Goal: Information Seeking & Learning: Learn about a topic

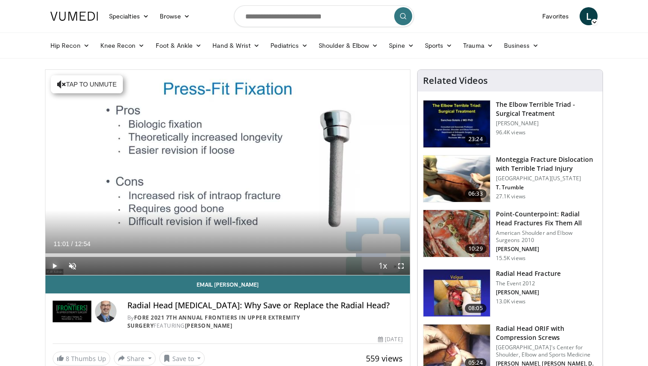
click at [54, 266] on span "Video Player" at bounding box center [54, 266] width 18 height 18
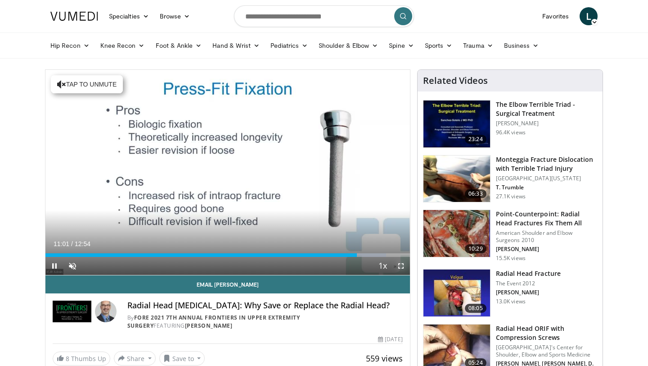
click at [400, 266] on span "Video Player" at bounding box center [401, 266] width 18 height 18
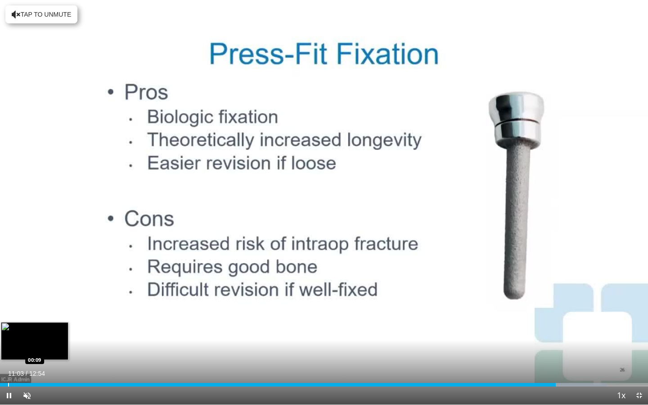
click at [9, 365] on div "Progress Bar" at bounding box center [8, 385] width 1 height 4
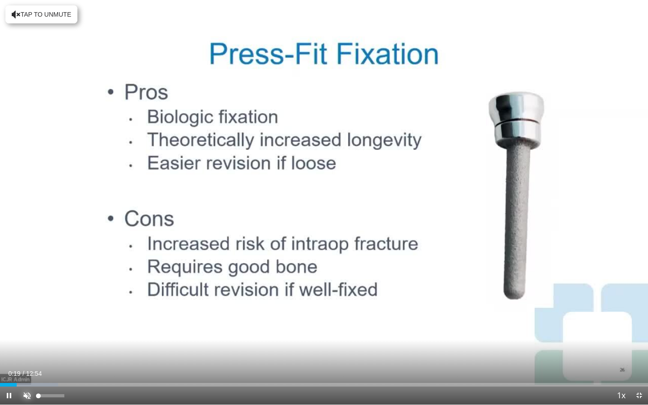
click at [24, 365] on span "Video Player" at bounding box center [27, 396] width 18 height 18
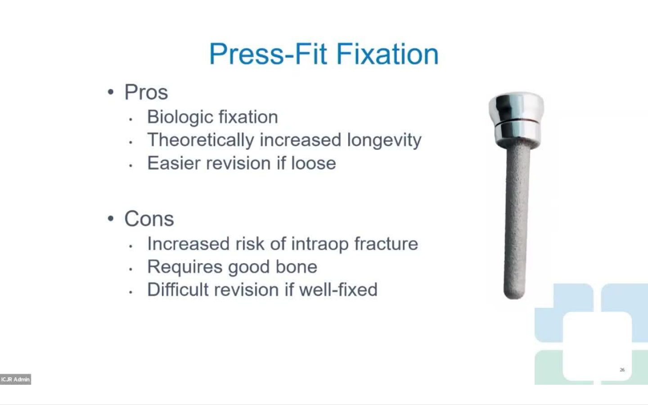
click at [18, 365] on button "Mute" at bounding box center [27, 396] width 18 height 18
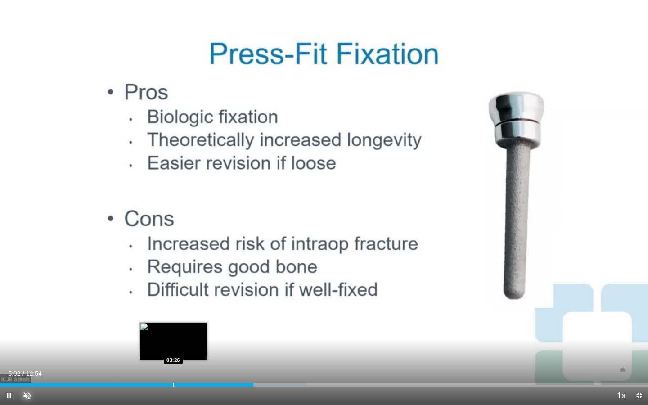
click at [173, 365] on div "Progress Bar" at bounding box center [173, 385] width 1 height 4
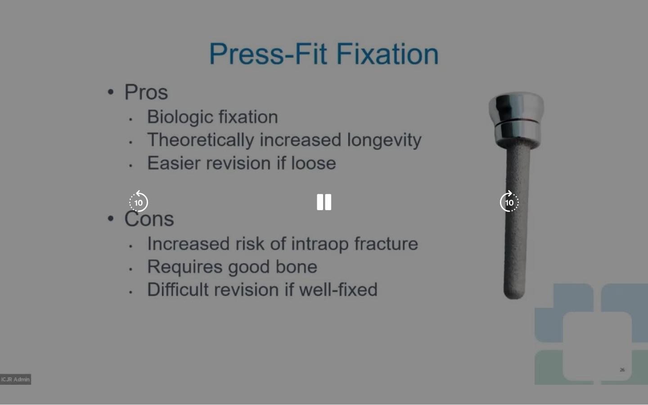
click at [440, 165] on div "10 seconds Tap to unmute" at bounding box center [324, 202] width 648 height 405
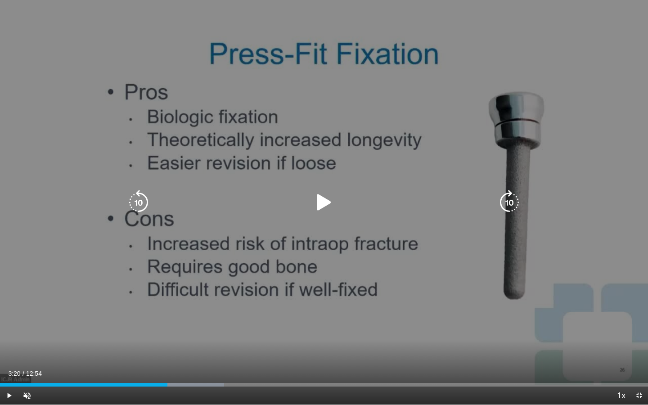
click at [357, 208] on div "Video Player" at bounding box center [324, 203] width 389 height 18
click at [326, 204] on icon "Video Player" at bounding box center [324, 202] width 25 height 25
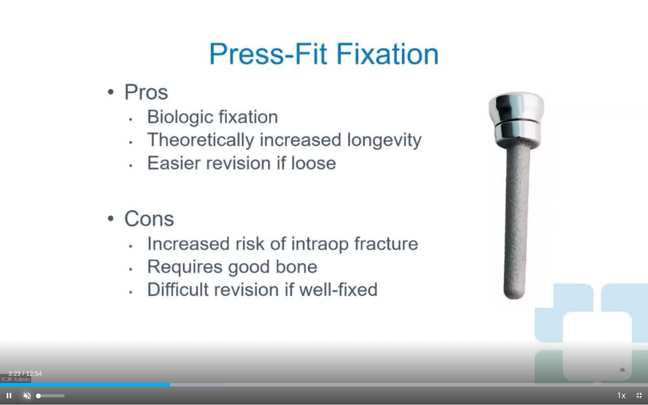
click at [30, 365] on span "Video Player" at bounding box center [27, 396] width 18 height 18
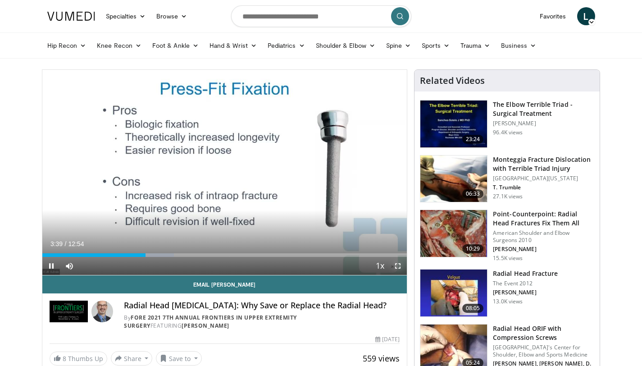
click at [398, 271] on span "Video Player" at bounding box center [398, 266] width 18 height 18
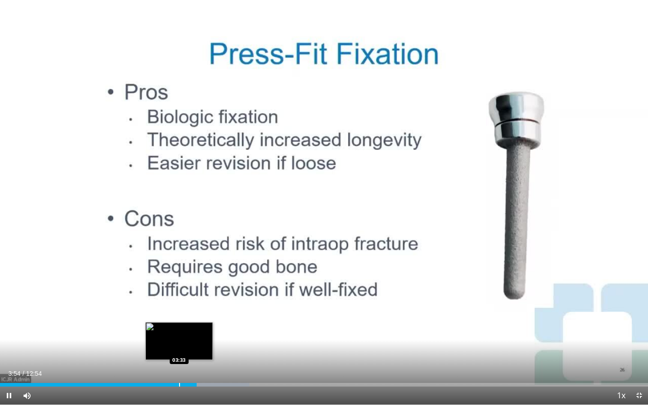
click at [180, 365] on div "Progress Bar" at bounding box center [179, 385] width 1 height 4
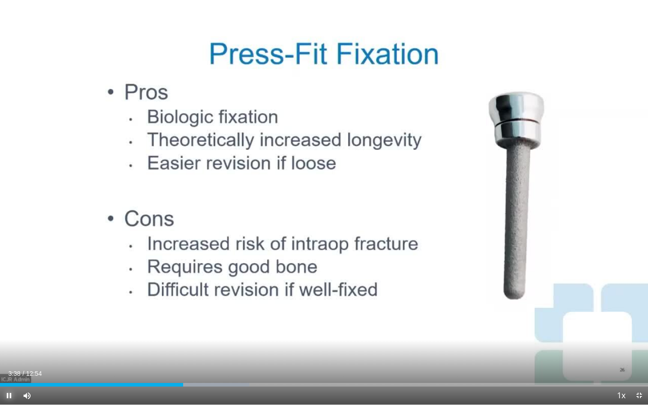
click at [9, 365] on span "Video Player" at bounding box center [9, 396] width 18 height 18
click at [0, 365] on button "Play" at bounding box center [9, 396] width 18 height 18
click at [0, 365] on button "Pause" at bounding box center [9, 396] width 18 height 18
click at [0, 365] on button "Play" at bounding box center [9, 396] width 18 height 18
click at [0, 365] on button "Pause" at bounding box center [9, 396] width 18 height 18
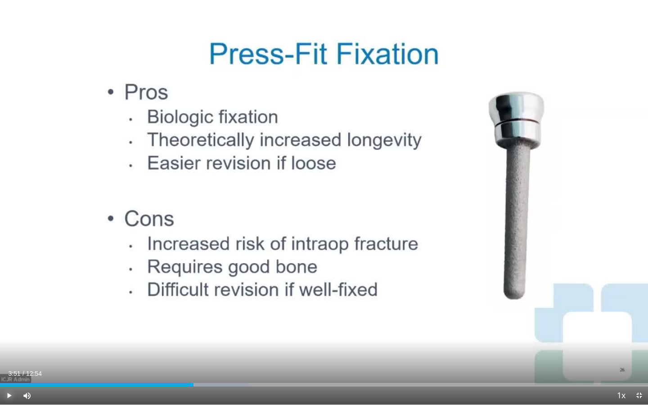
click at [0, 365] on button "Play" at bounding box center [9, 396] width 18 height 18
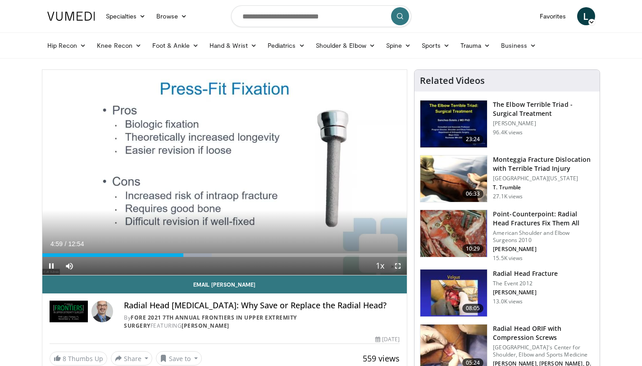
click at [398, 265] on span "Video Player" at bounding box center [398, 266] width 18 height 18
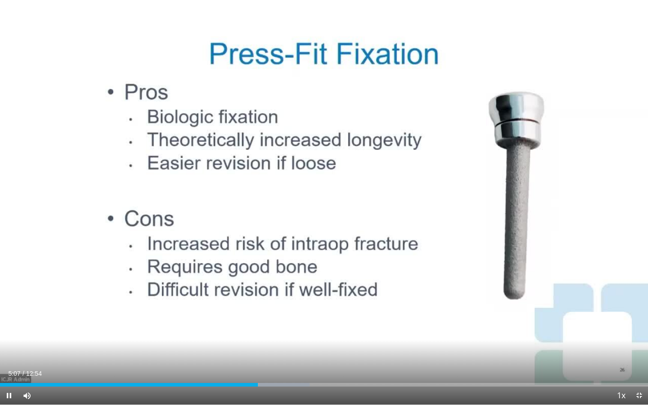
click at [249, 365] on div "Current Time 5:07 / Duration 12:54 Pause Skip Backward Skip Forward Mute 0% Loa…" at bounding box center [324, 396] width 648 height 18
click at [252, 365] on div "Progress Bar" at bounding box center [252, 385] width 1 height 4
click at [11, 365] on span "Video Player" at bounding box center [9, 396] width 18 height 18
click at [0, 365] on button "Play" at bounding box center [9, 396] width 18 height 18
click at [5, 365] on span "Video Player" at bounding box center [9, 396] width 18 height 18
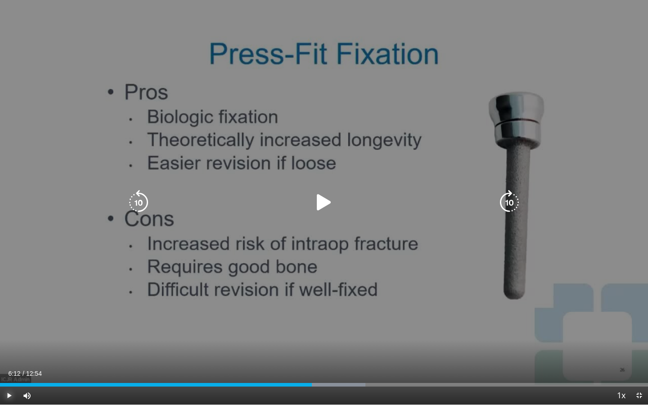
click at [0, 365] on button "Play" at bounding box center [9, 396] width 18 height 18
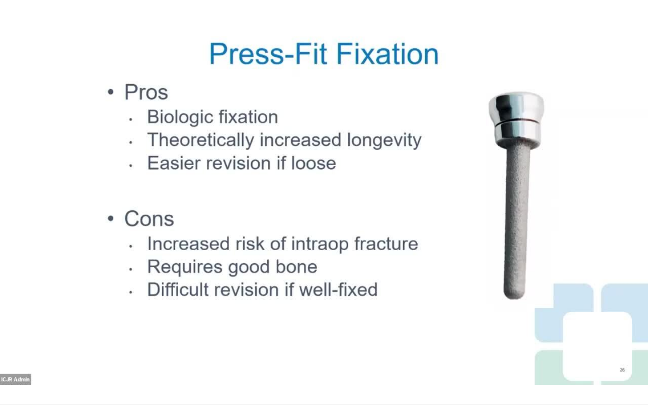
click at [0, 365] on button "Pause" at bounding box center [9, 396] width 18 height 18
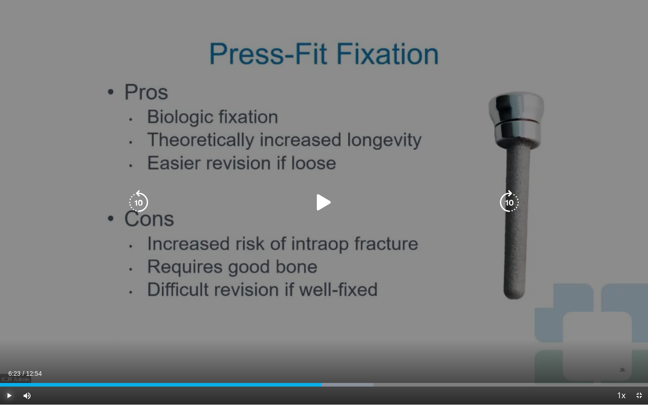
click at [0, 365] on button "Play" at bounding box center [9, 396] width 18 height 18
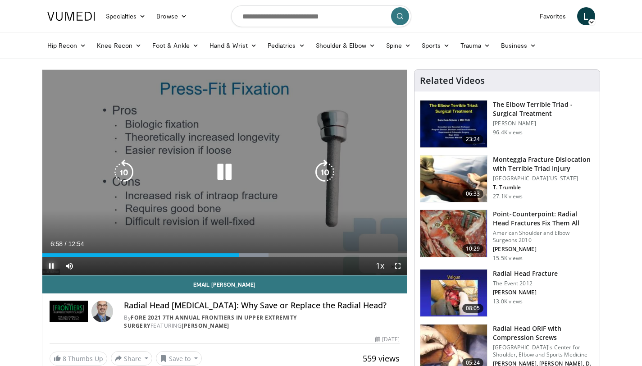
click at [42, 257] on button "Pause" at bounding box center [51, 266] width 18 height 18
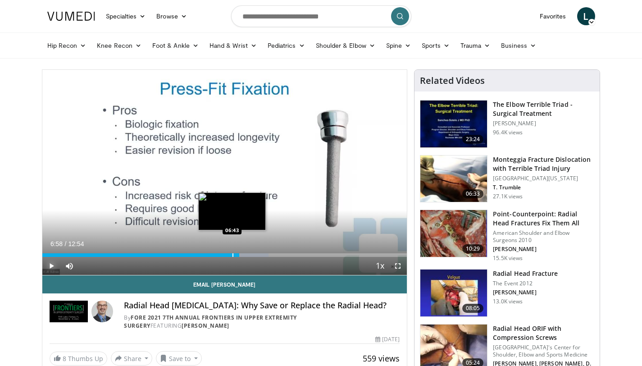
click at [232, 256] on div "Progress Bar" at bounding box center [232, 255] width 1 height 4
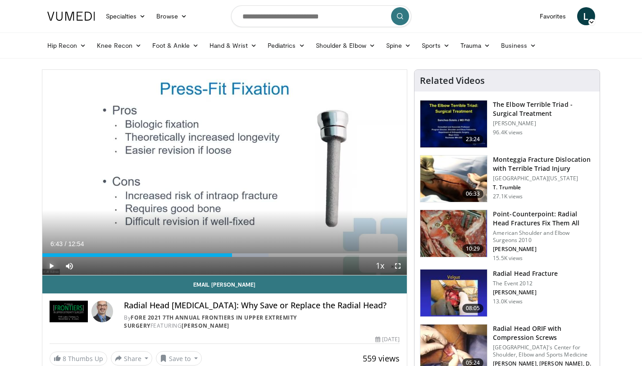
click at [42, 257] on button "Play" at bounding box center [51, 266] width 18 height 18
click at [399, 267] on span "Video Player" at bounding box center [398, 266] width 18 height 18
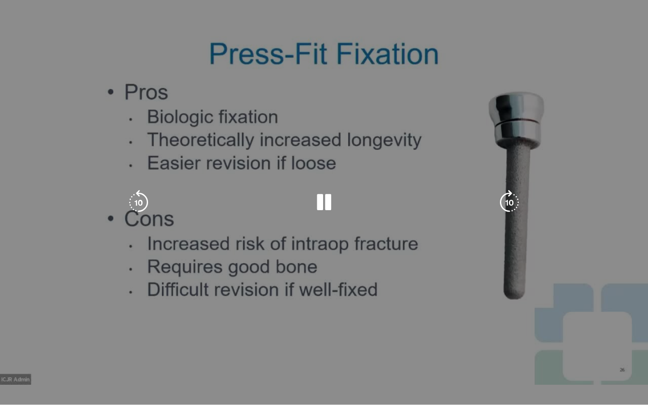
click at [425, 365] on div "Current Time 6:45 / Duration 12:54" at bounding box center [324, 392] width 648 height 8
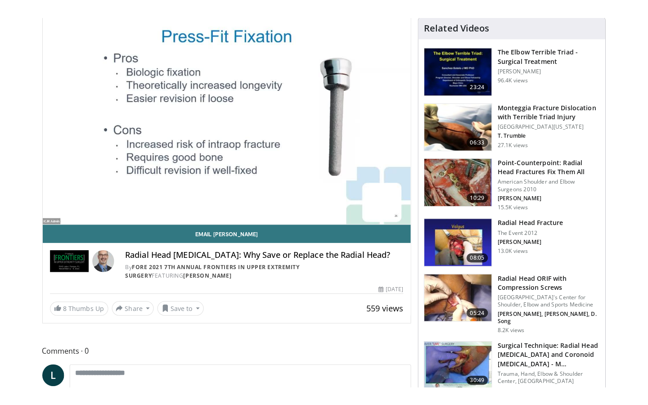
scroll to position [72, 0]
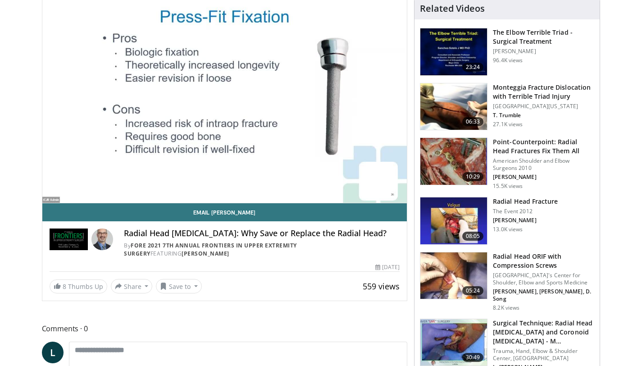
click at [511, 258] on h3 "Radial Head ORIF with Compression Screws" at bounding box center [543, 261] width 101 height 18
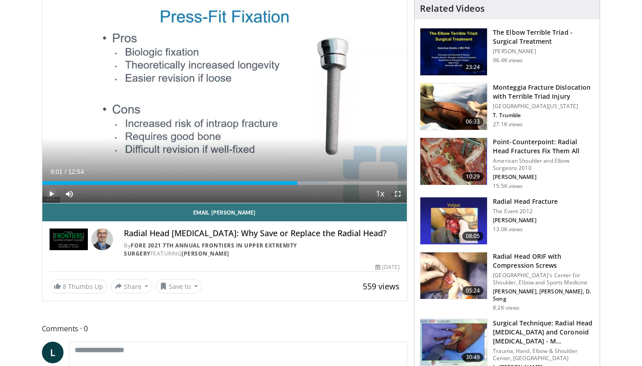
click at [54, 192] on span "Video Player" at bounding box center [51, 194] width 18 height 18
click at [404, 197] on span "Video Player" at bounding box center [398, 194] width 18 height 18
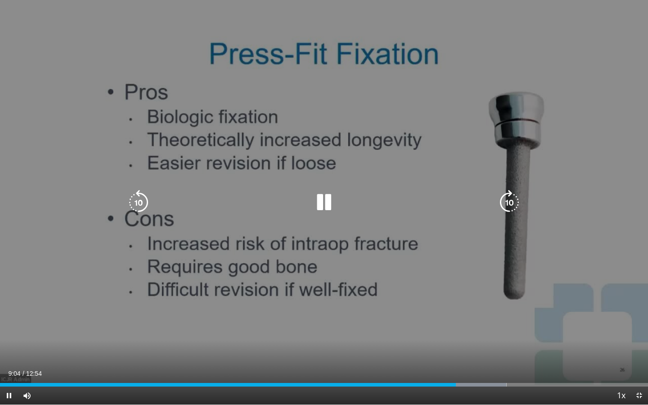
click at [521, 226] on div "10 seconds Tap to unmute" at bounding box center [324, 202] width 648 height 405
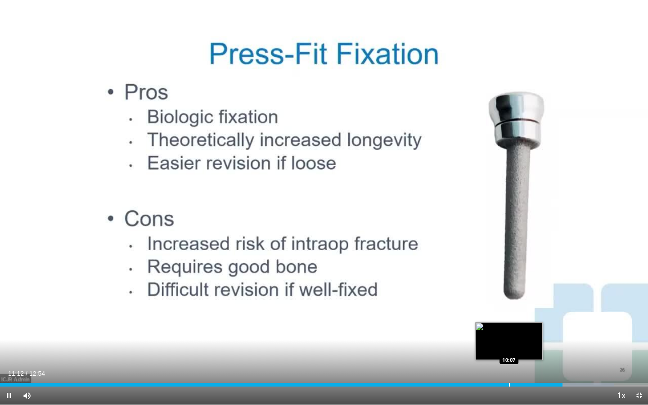
click at [509, 365] on div "Loaded : 94.82% 11:12 10:07" at bounding box center [324, 382] width 648 height 9
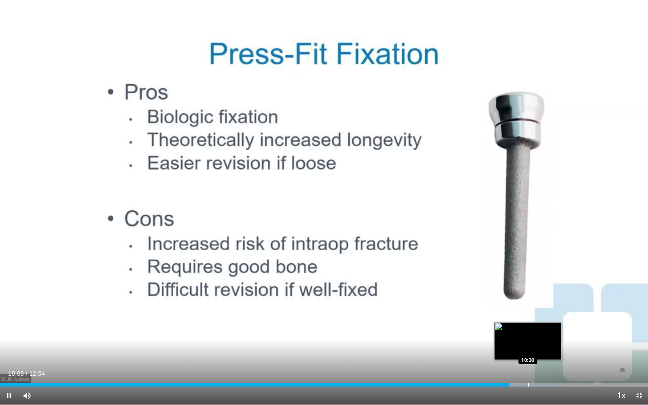
click at [528, 365] on div "Progress Bar" at bounding box center [528, 385] width 1 height 4
click at [536, 365] on div "Loaded : 89.70% 10:31 10:39" at bounding box center [324, 382] width 648 height 9
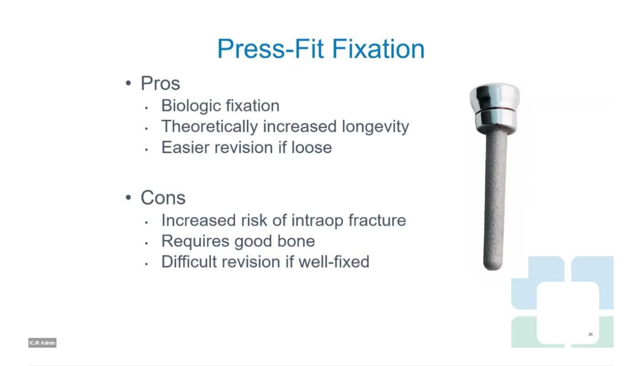
scroll to position [277, 0]
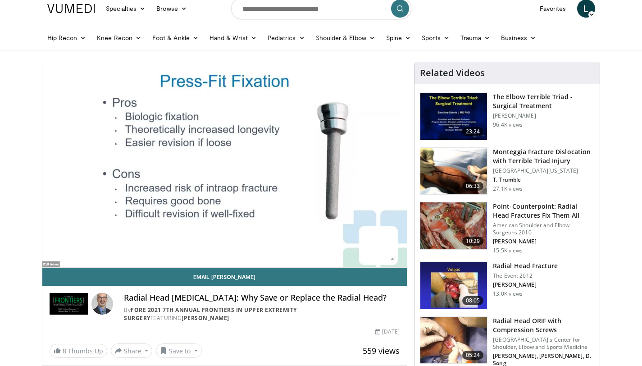
scroll to position [0, 0]
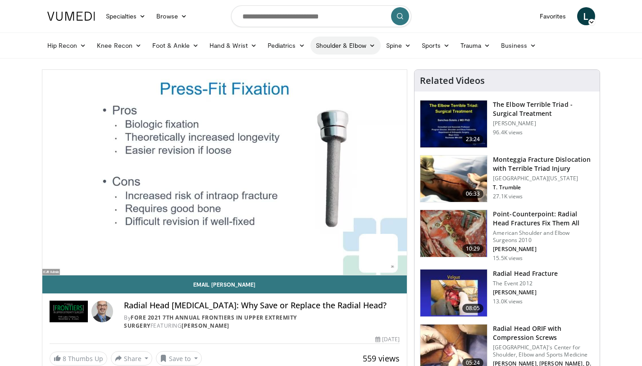
click at [368, 41] on link "Shoulder & Elbow" at bounding box center [345, 45] width 70 height 18
click at [345, 71] on link "Elbow" at bounding box center [326, 66] width 107 height 14
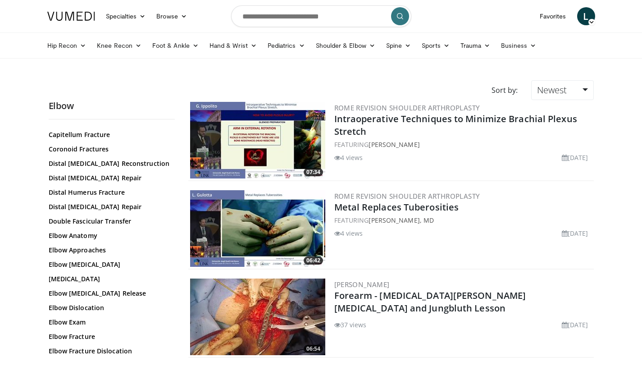
scroll to position [45, 0]
click at [81, 246] on link "Elbow Approaches" at bounding box center [110, 248] width 122 height 9
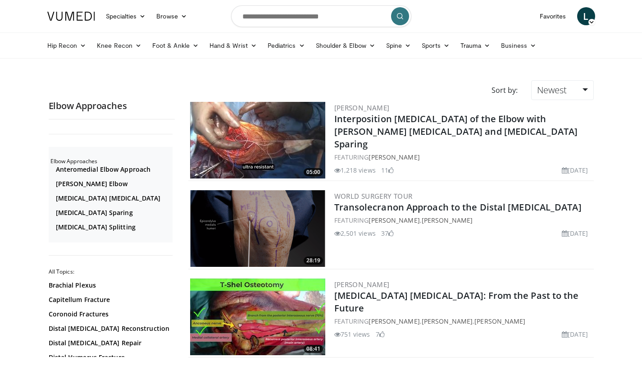
click at [570, 97] on link "Newest" at bounding box center [562, 90] width 62 height 20
click at [568, 111] on link "Relevance" at bounding box center [566, 112] width 71 height 14
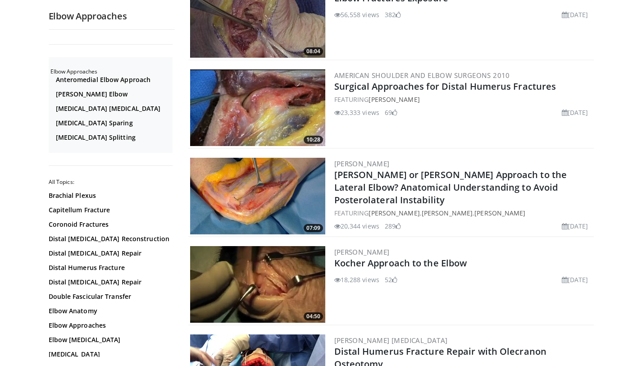
scroll to position [396, 0]
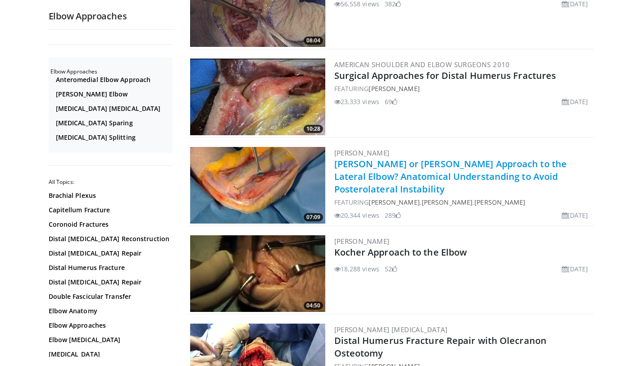
click at [483, 170] on link "Kocher or Kaplan Approach to the Lateral Elbow? Anatomical Understanding to Avo…" at bounding box center [450, 176] width 233 height 37
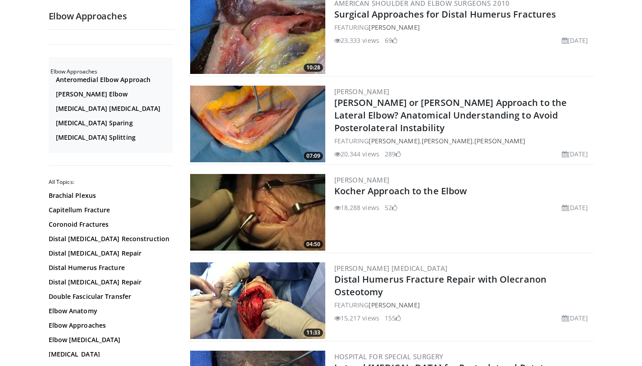
scroll to position [463, 0]
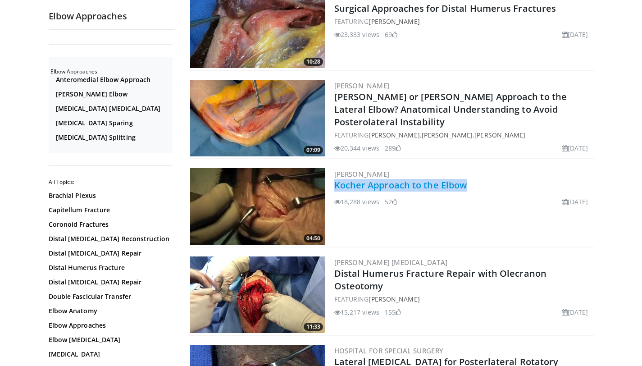
click at [429, 185] on link "Kocher Approach to the Elbow" at bounding box center [400, 185] width 133 height 12
click at [442, 326] on div "Rothman Hand Surgery Distal Humerus Fracture Repair with Olecranon Osteotomy FE…" at bounding box center [463, 294] width 258 height 77
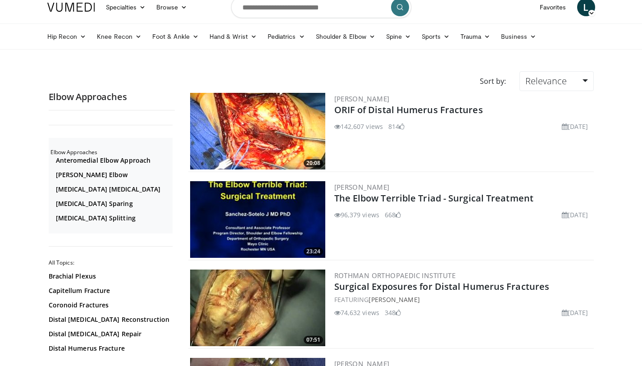
scroll to position [0, 0]
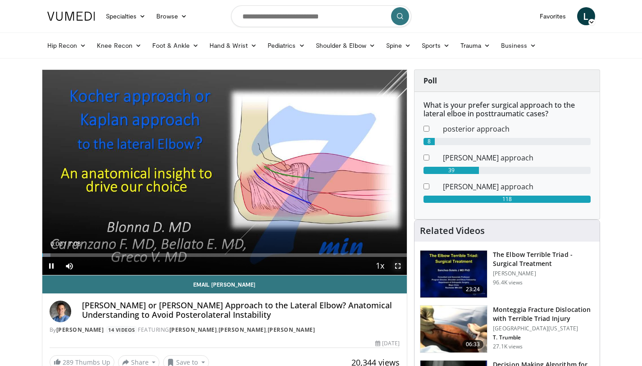
click at [395, 266] on span "Video Player" at bounding box center [398, 266] width 18 height 18
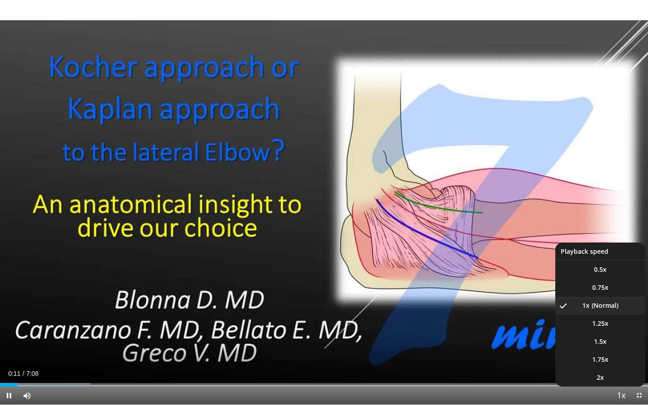
click at [620, 365] on span "Video Player" at bounding box center [621, 396] width 13 height 18
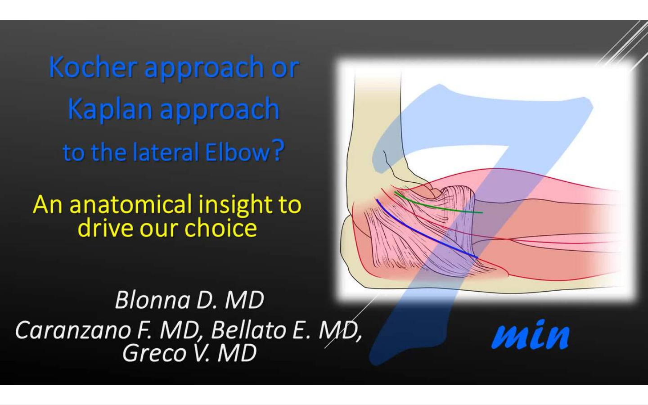
click at [620, 365] on video-js "**********" at bounding box center [324, 202] width 648 height 405
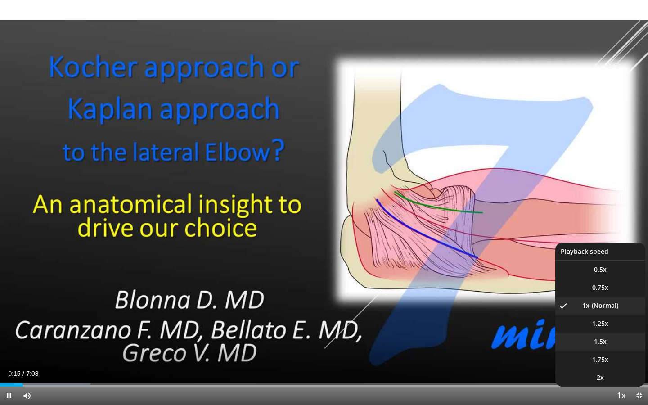
click at [613, 347] on li "1.5x" at bounding box center [601, 342] width 90 height 18
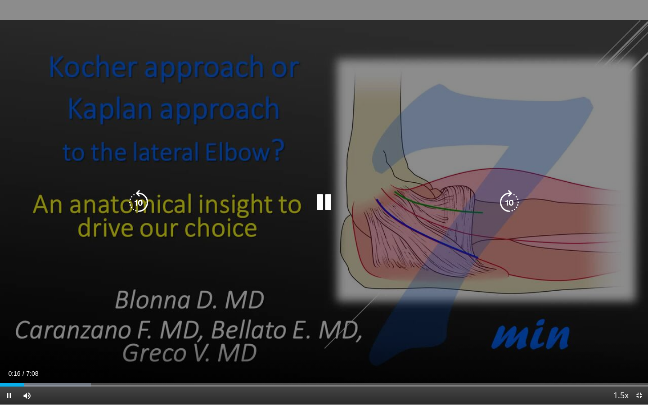
click at [509, 325] on div "10 seconds Tap to unmute" at bounding box center [324, 202] width 648 height 405
click at [309, 199] on div "Video Player" at bounding box center [324, 203] width 389 height 18
click at [321, 202] on icon "Video Player" at bounding box center [324, 202] width 25 height 25
click at [363, 105] on div "10 seconds Tap to unmute" at bounding box center [324, 202] width 648 height 405
click at [324, 206] on icon "Video Player" at bounding box center [324, 202] width 25 height 25
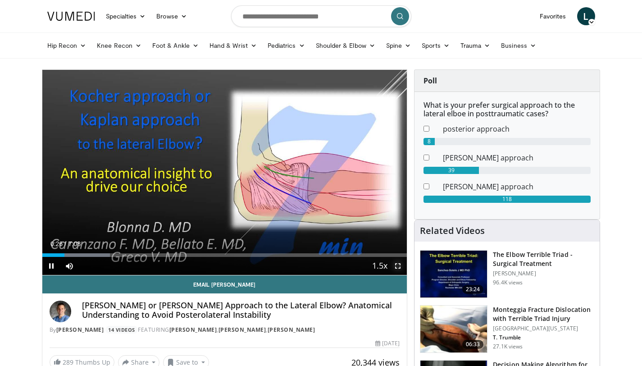
click at [399, 269] on span "Video Player" at bounding box center [398, 266] width 18 height 18
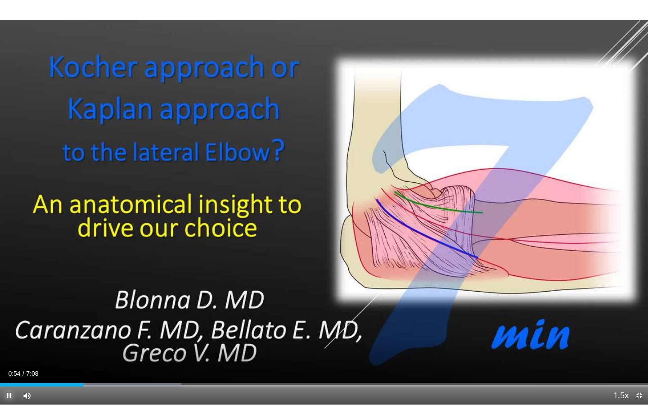
click at [5, 365] on span "Video Player" at bounding box center [9, 396] width 18 height 18
click at [0, 365] on button "Play" at bounding box center [9, 396] width 18 height 18
click at [95, 365] on div "Progress Bar" at bounding box center [95, 385] width 1 height 4
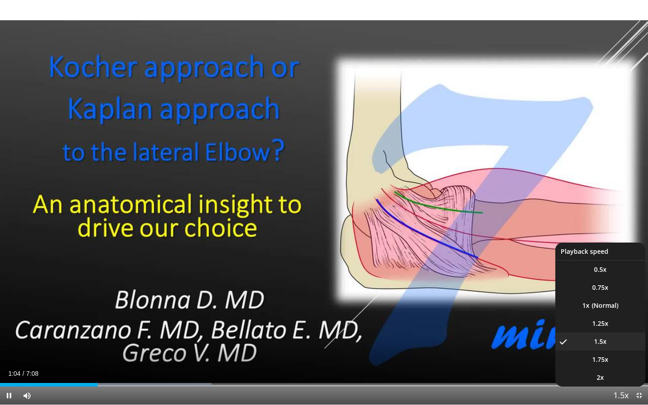
click at [622, 365] on span "Video Player" at bounding box center [621, 396] width 13 height 18
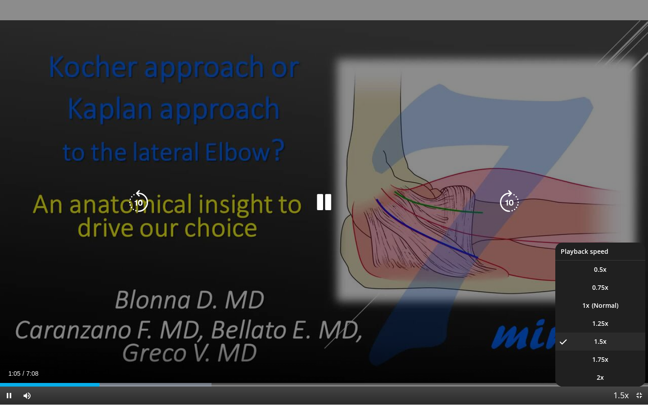
click at [623, 365] on span "Video Player" at bounding box center [621, 396] width 13 height 18
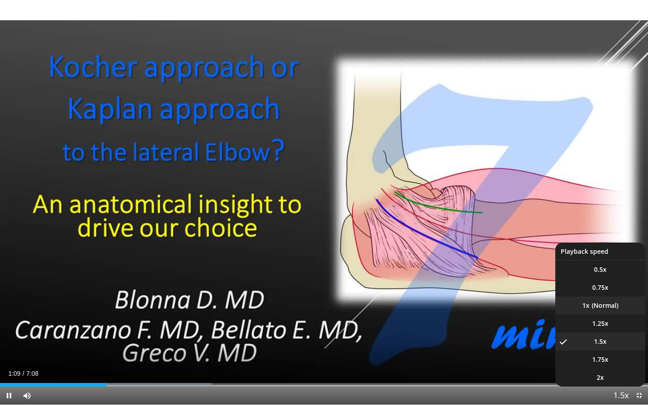
click at [613, 310] on li "1x" at bounding box center [601, 306] width 90 height 18
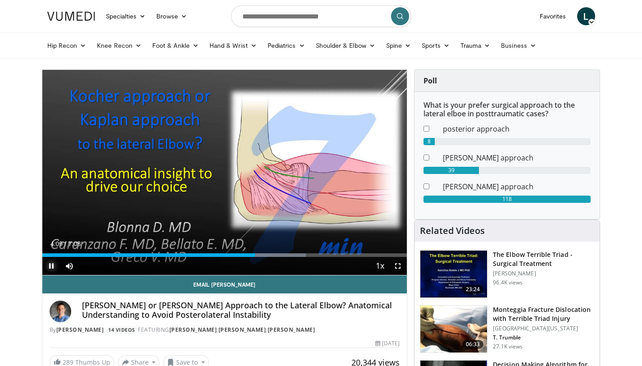
click at [52, 267] on span "Video Player" at bounding box center [51, 266] width 18 height 18
click at [49, 273] on span "Video Player" at bounding box center [51, 266] width 18 height 18
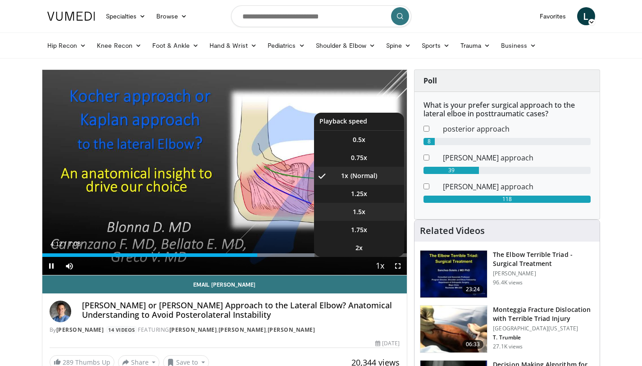
click at [371, 217] on li "1.5x" at bounding box center [359, 212] width 90 height 18
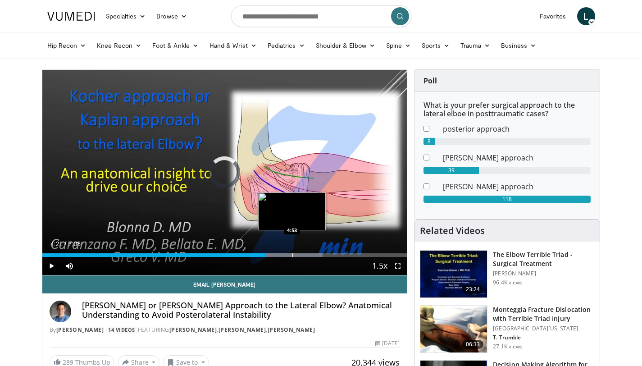
click at [291, 255] on div "Loaded : 76.94% 4:21 4:53" at bounding box center [224, 255] width 365 height 4
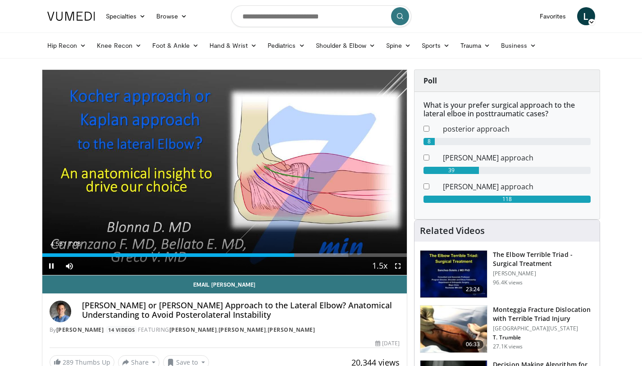
click at [312, 257] on div "Current Time 4:55 / Duration 7:08 Pause Skip Backward Skip Forward Mute Loaded …" at bounding box center [224, 266] width 365 height 18
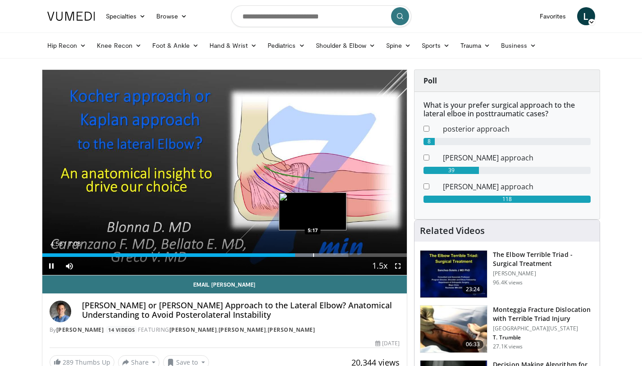
click at [314, 254] on div "Progress Bar" at bounding box center [313, 255] width 1 height 4
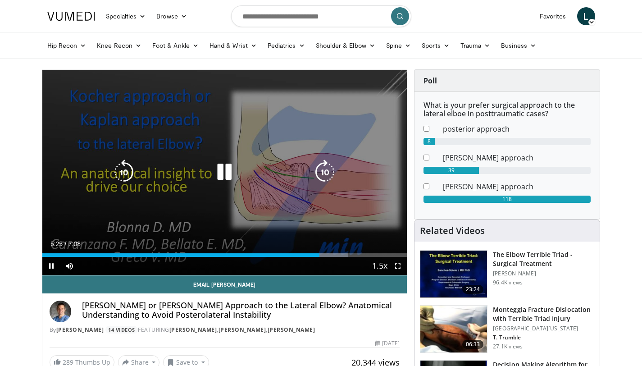
click at [340, 257] on div "Current Time 5:25 / Duration 7:08 Pause Skip Backward Skip Forward Mute Loaded …" at bounding box center [224, 266] width 365 height 18
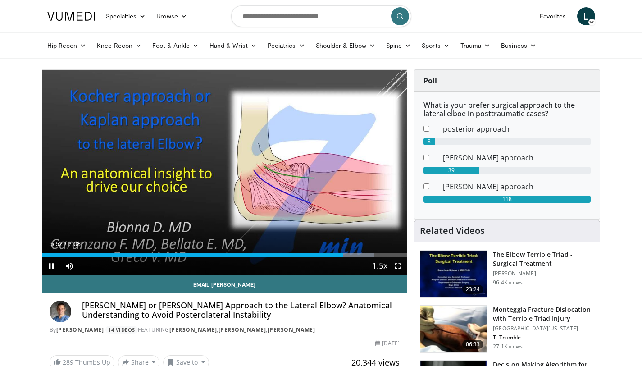
click at [321, 257] on div "Current Time 5:52 / Duration 7:08 Pause Skip Backward Skip Forward Mute Loaded …" at bounding box center [224, 266] width 365 height 18
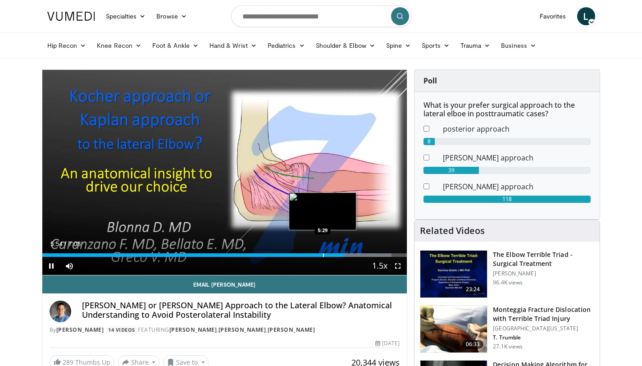
click at [323, 255] on div "Progress Bar" at bounding box center [323, 255] width 1 height 4
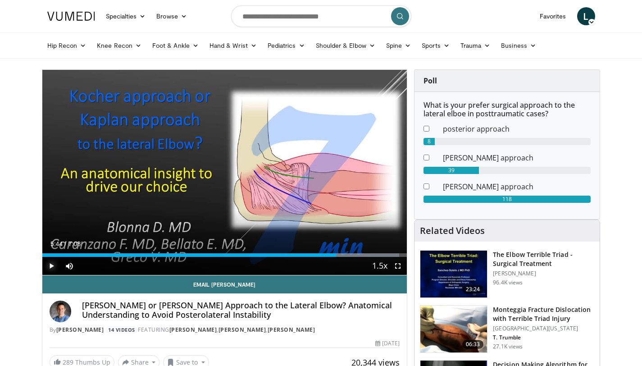
click at [50, 270] on span "Video Player" at bounding box center [51, 266] width 18 height 18
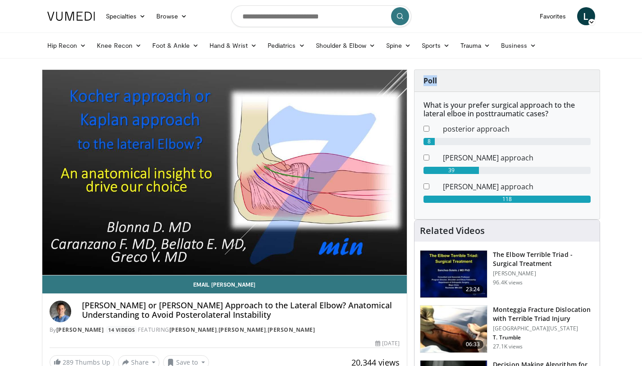
drag, startPoint x: 641, startPoint y: 74, endPoint x: 641, endPoint y: 84, distance: 9.9
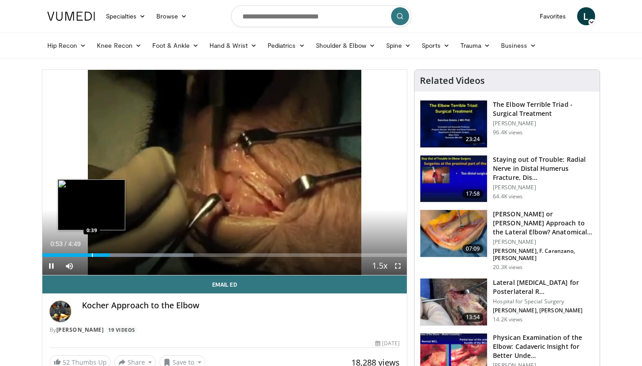
click at [92, 255] on div "Progress Bar" at bounding box center [92, 255] width 1 height 4
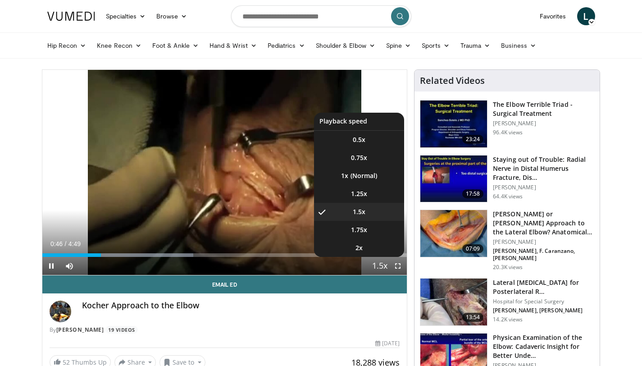
click at [379, 268] on span "Video Player" at bounding box center [379, 266] width 13 height 18
click at [369, 188] on li "1.25x" at bounding box center [359, 194] width 90 height 18
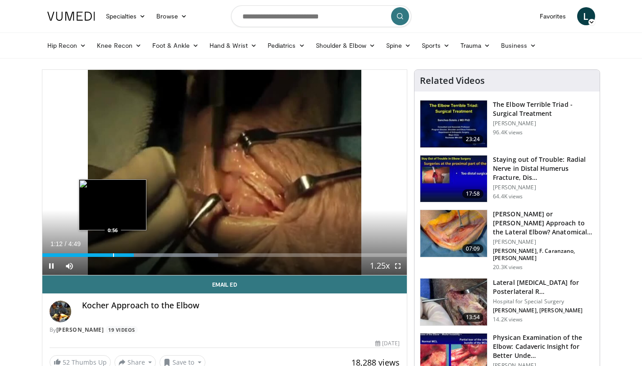
click at [113, 256] on div "Progress Bar" at bounding box center [113, 255] width 1 height 4
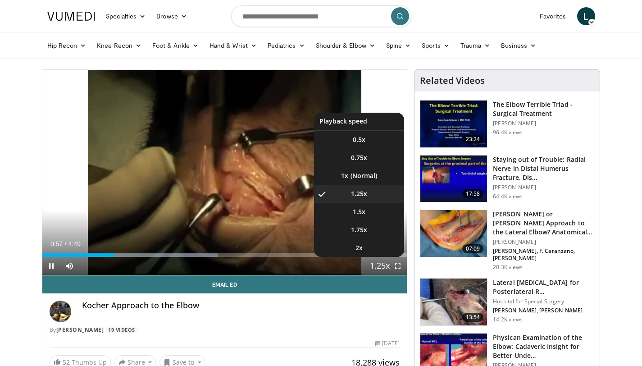
click at [379, 267] on span "Video Player" at bounding box center [379, 266] width 13 height 18
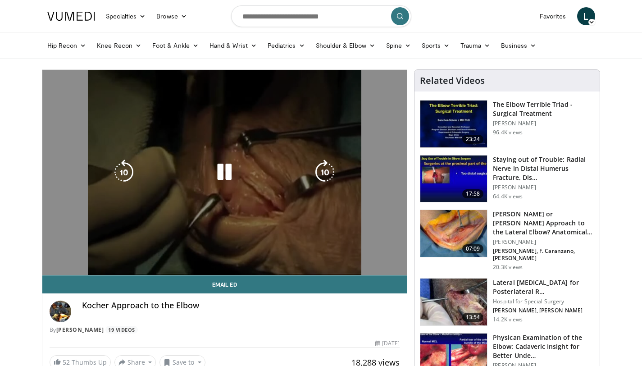
click at [379, 265] on span "Video Player" at bounding box center [379, 266] width 13 height 18
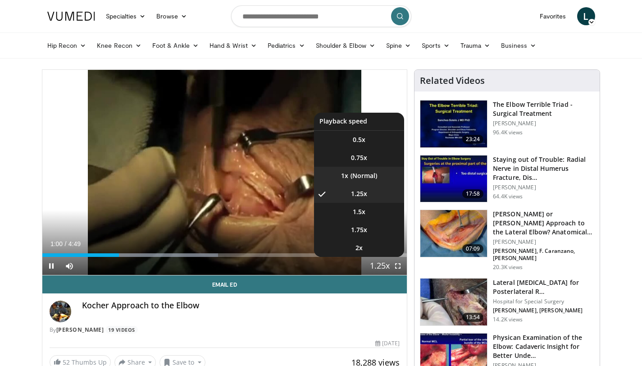
click at [376, 181] on li "1x" at bounding box center [359, 176] width 90 height 18
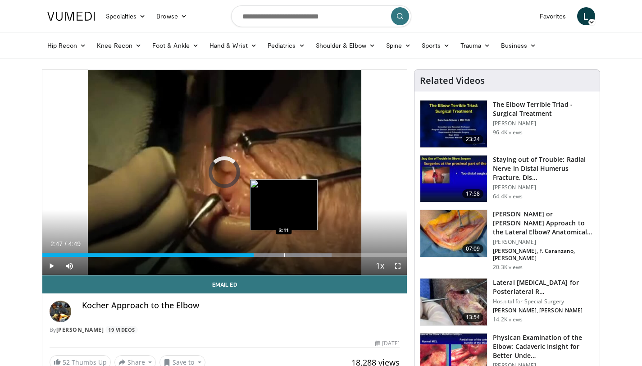
click at [284, 253] on div "Loaded : 79.34% 2:47 3:11" at bounding box center [224, 252] width 365 height 9
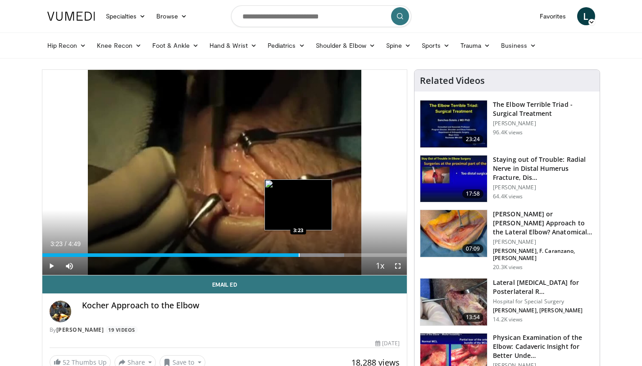
click at [299, 254] on div "Progress Bar" at bounding box center [299, 255] width 1 height 4
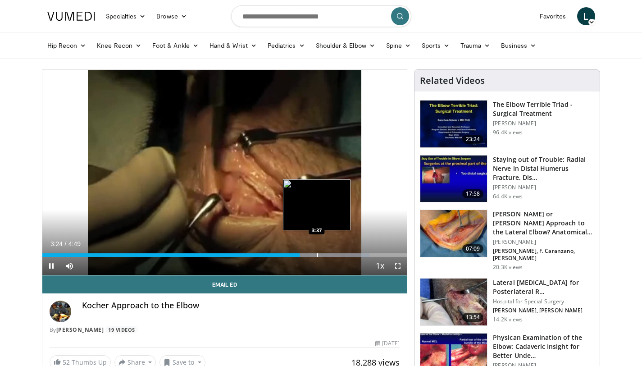
click at [317, 253] on div "Progress Bar" at bounding box center [317, 255] width 1 height 4
click at [332, 253] on div "Progress Bar" at bounding box center [332, 255] width 1 height 4
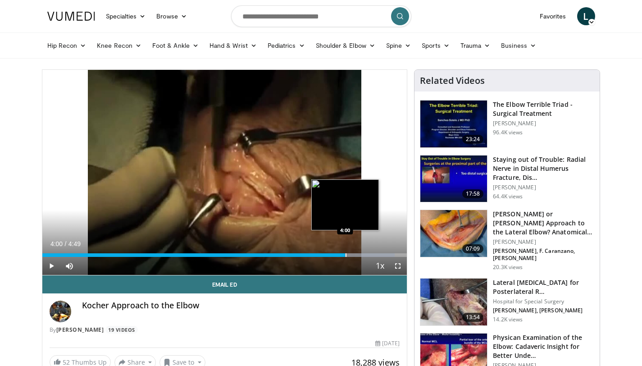
click at [345, 253] on div "Progress Bar" at bounding box center [345, 255] width 1 height 4
click at [353, 254] on div "Progress Bar" at bounding box center [353, 255] width 1 height 4
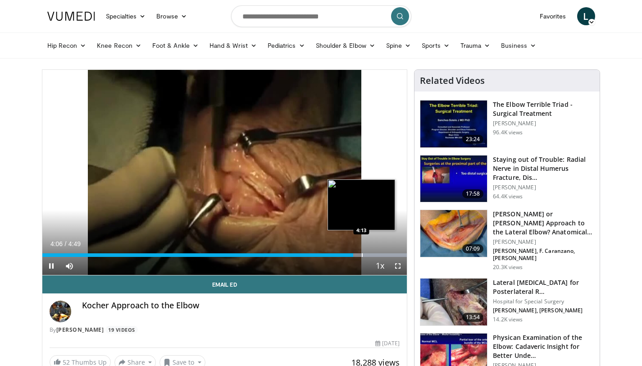
click at [362, 254] on div "Progress Bar" at bounding box center [362, 255] width 1 height 4
click at [373, 255] on div "Progress Bar" at bounding box center [373, 255] width 1 height 4
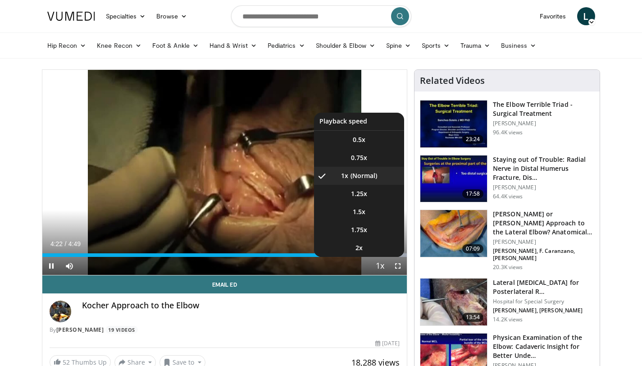
click at [380, 257] on span "Video Player" at bounding box center [379, 266] width 13 height 18
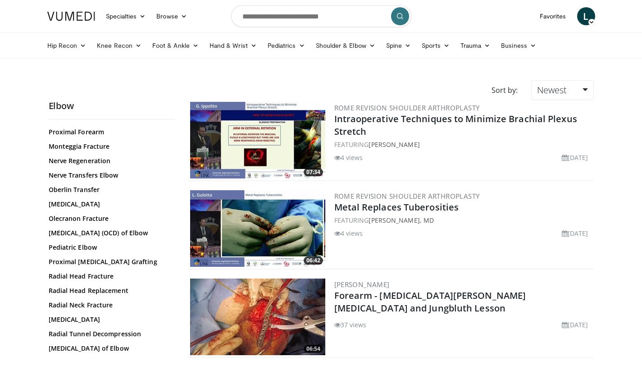
scroll to position [570, 0]
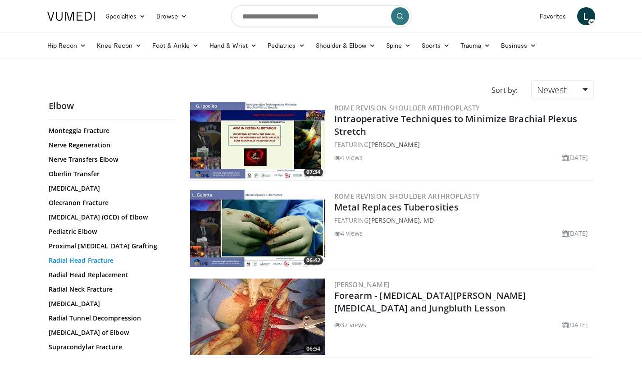
click at [60, 265] on link "Radial Head Fracture" at bounding box center [110, 260] width 122 height 9
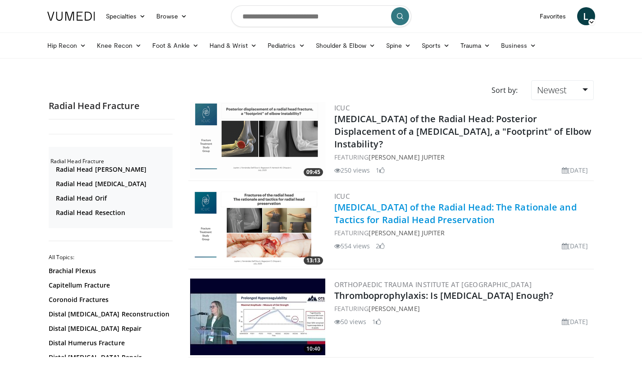
click at [442, 211] on link "[MEDICAL_DATA] of the Radial Head: The Rationale and Tactics for Radial Head Pr…" at bounding box center [455, 213] width 242 height 25
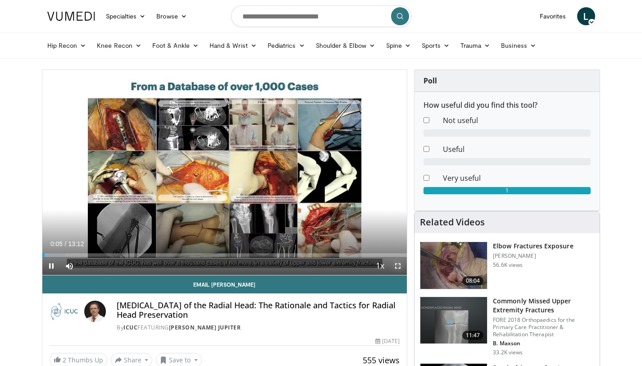
click at [397, 268] on span "Video Player" at bounding box center [398, 266] width 18 height 18
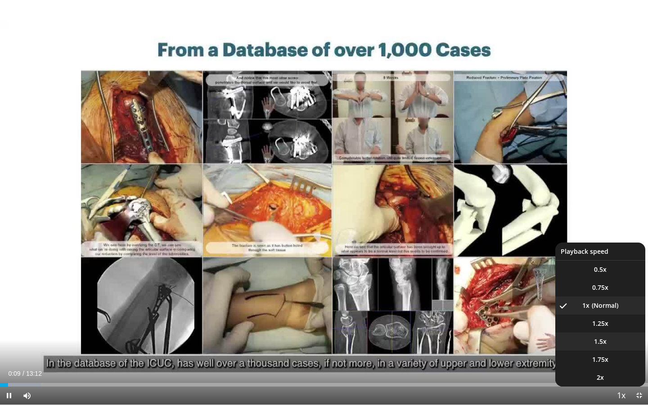
click at [610, 341] on li "1.5x" at bounding box center [601, 342] width 90 height 18
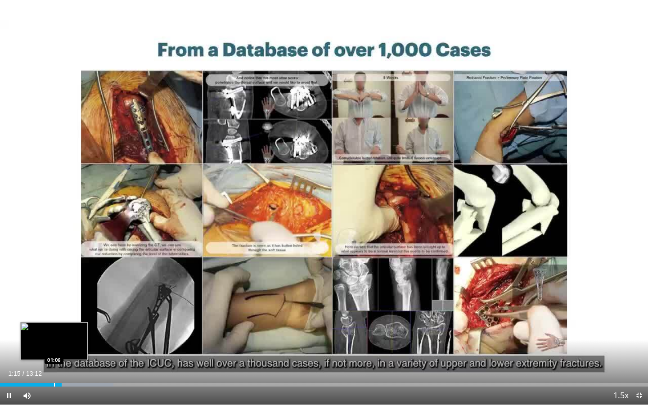
click at [54, 365] on div "Progress Bar" at bounding box center [54, 385] width 1 height 4
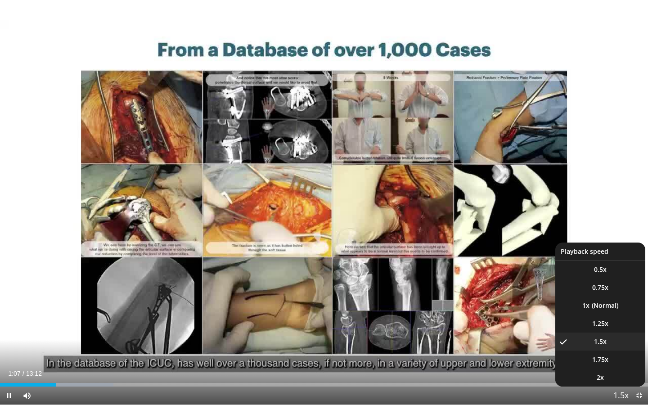
click at [616, 365] on span "Video Player" at bounding box center [621, 396] width 13 height 18
click at [606, 311] on li "1x" at bounding box center [601, 306] width 90 height 18
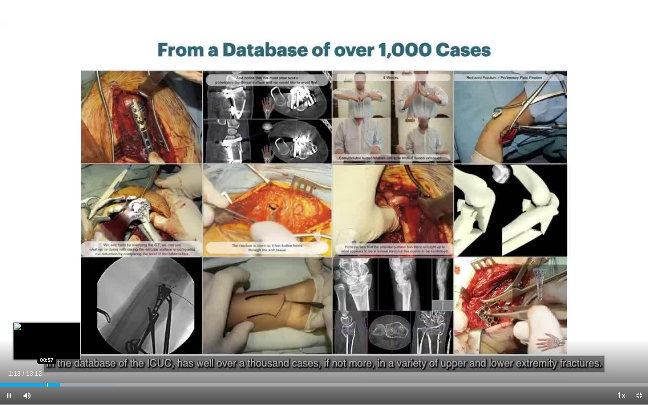
click at [47, 365] on div "Progress Bar" at bounding box center [47, 385] width 1 height 4
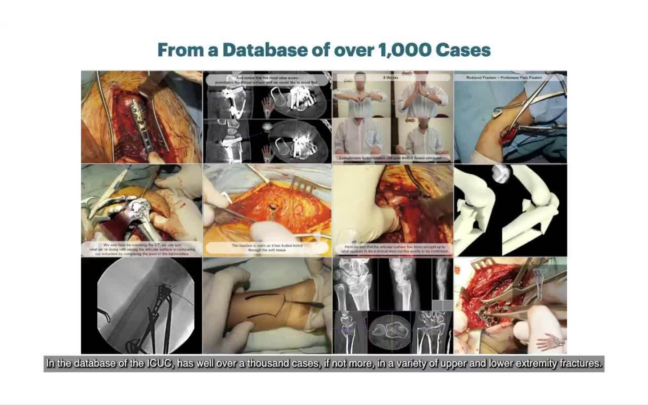
click at [612, 365] on button "Playback Rate" at bounding box center [621, 396] width 18 height 18
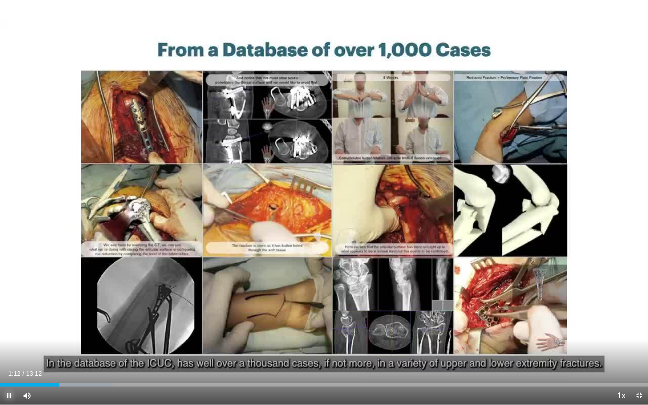
click at [8, 365] on span "Video Player" at bounding box center [9, 396] width 18 height 18
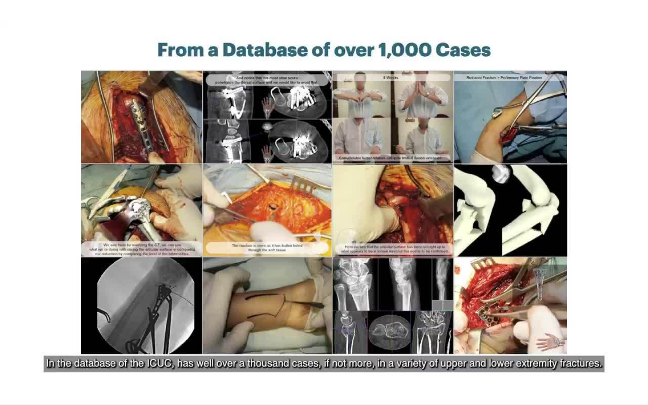
click at [0, 365] on button "Pause" at bounding box center [9, 396] width 18 height 18
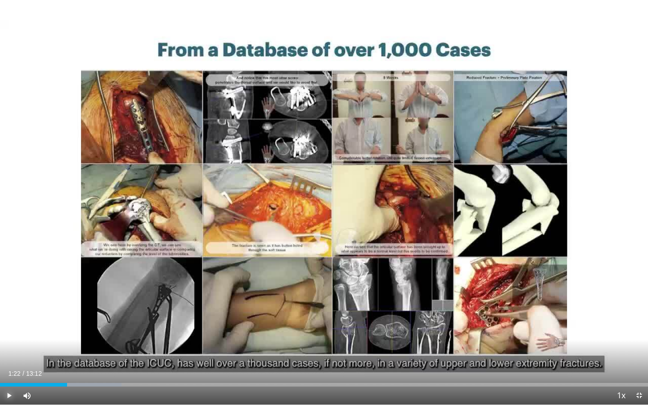
click at [63, 365] on div "01:22" at bounding box center [33, 385] width 67 height 4
click at [5, 365] on span "Video Player" at bounding box center [9, 396] width 18 height 18
click at [64, 365] on div "Loaded : 20.03% 01:18 01:18" at bounding box center [324, 382] width 648 height 9
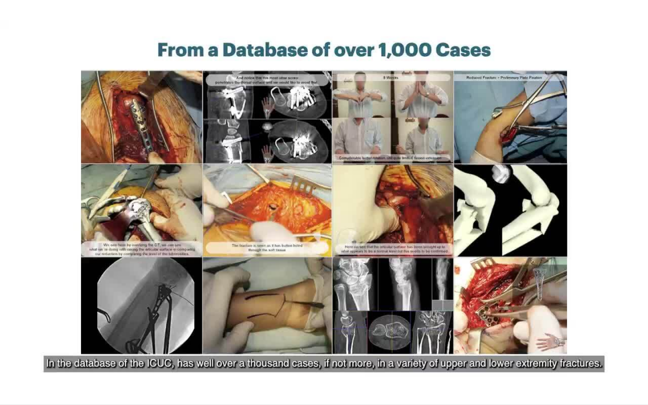
click at [0, 365] on button "Pause" at bounding box center [9, 396] width 18 height 18
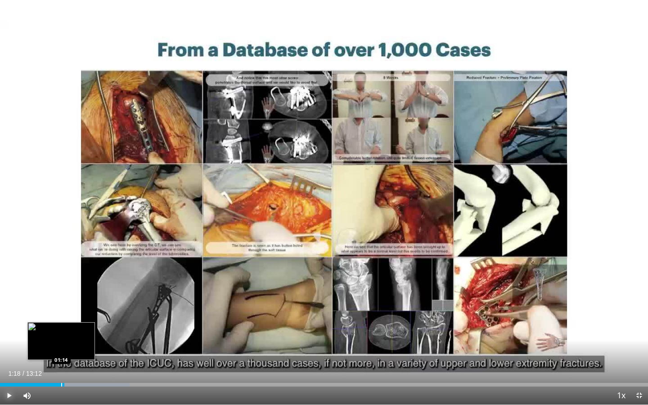
click at [0, 365] on button "Play" at bounding box center [9, 396] width 18 height 18
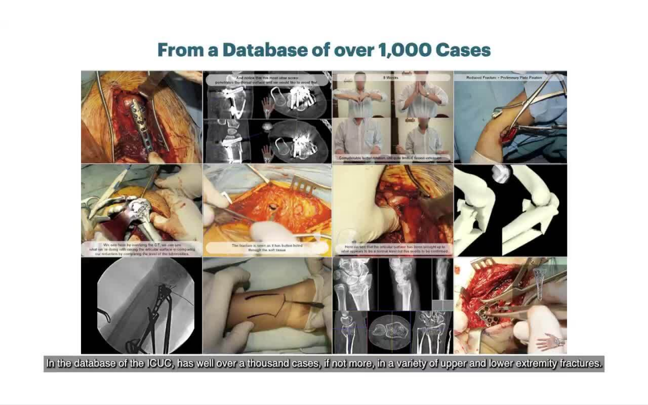
click at [0, 365] on button "Pause" at bounding box center [9, 396] width 18 height 18
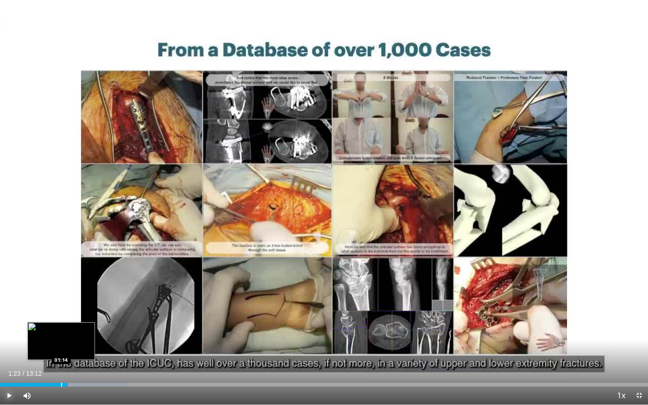
click at [0, 365] on button "Play" at bounding box center [9, 396] width 18 height 18
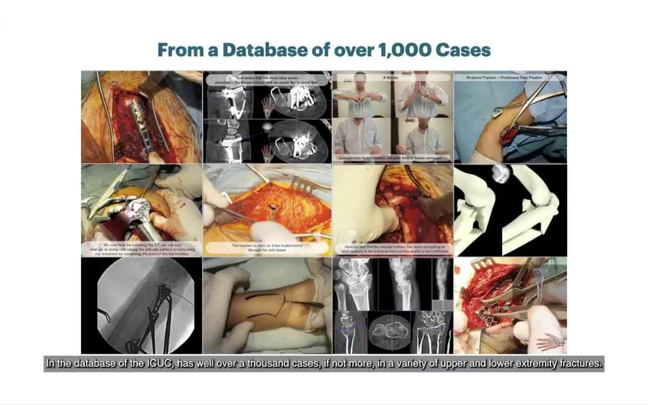
click at [0, 365] on button "Pause" at bounding box center [9, 396] width 18 height 18
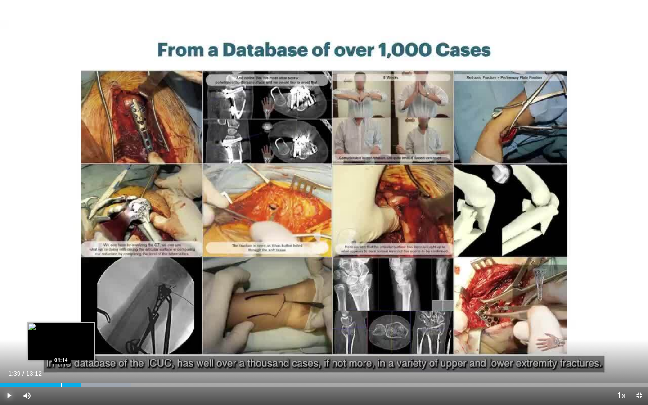
click at [0, 365] on button "Play" at bounding box center [9, 396] width 18 height 18
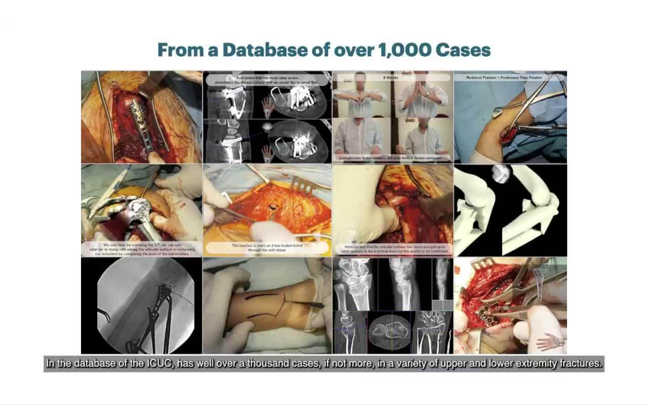
click at [0, 365] on button "Pause" at bounding box center [9, 396] width 18 height 18
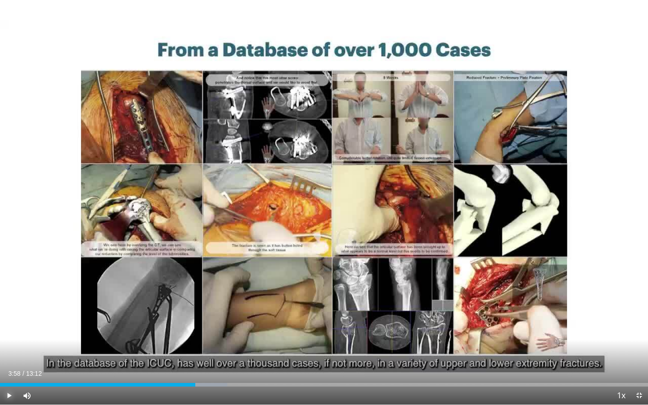
click at [0, 365] on button "Play" at bounding box center [9, 396] width 18 height 18
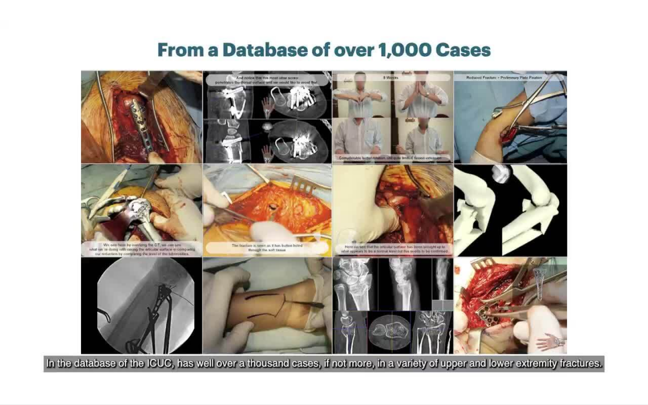
click at [0, 365] on button "Pause" at bounding box center [9, 396] width 18 height 18
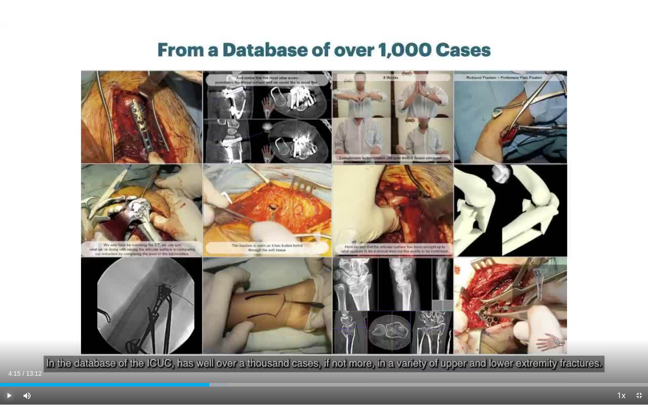
click at [0, 365] on button "Play" at bounding box center [9, 396] width 18 height 18
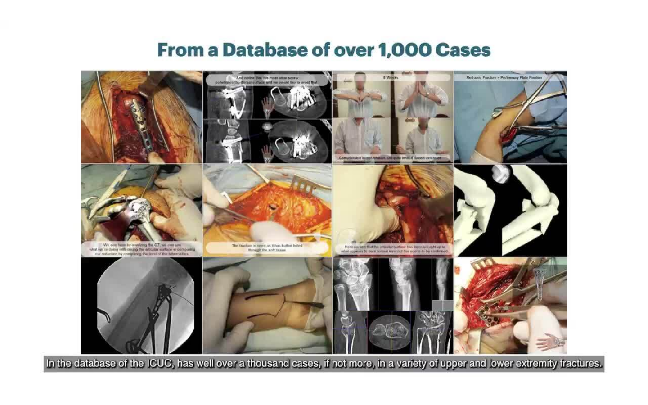
click at [0, 365] on button "Pause" at bounding box center [9, 396] width 18 height 18
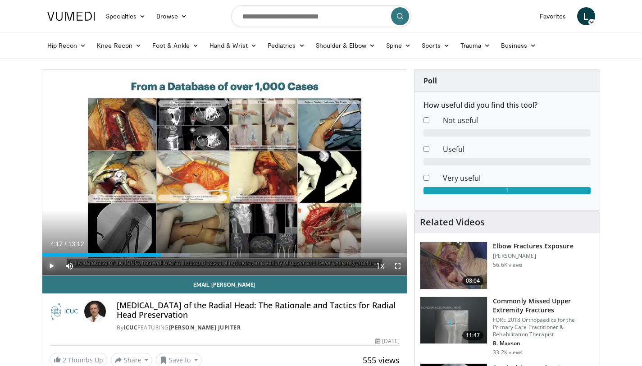
click at [53, 264] on span "Video Player" at bounding box center [51, 266] width 18 height 18
click at [398, 259] on span "Video Player" at bounding box center [398, 266] width 18 height 18
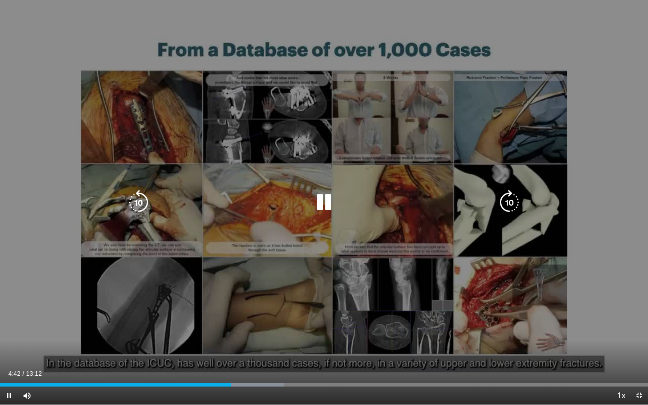
click at [323, 201] on icon "Video Player" at bounding box center [324, 202] width 25 height 25
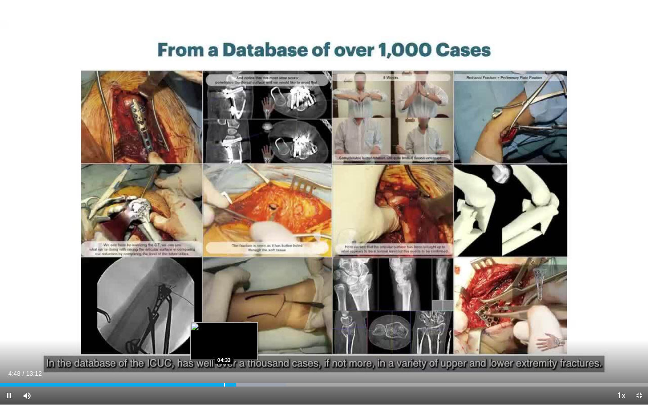
click at [225, 365] on div "Progress Bar" at bounding box center [224, 385] width 1 height 4
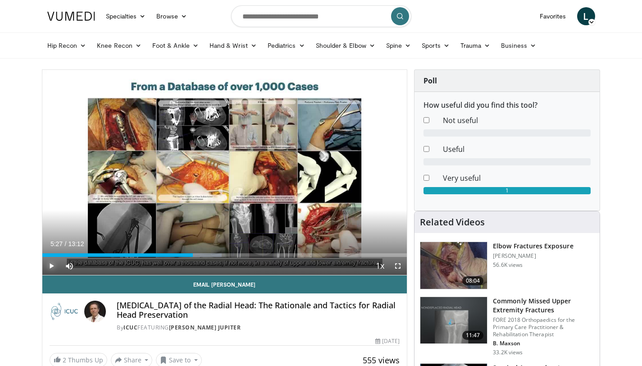
click at [50, 267] on span "Video Player" at bounding box center [51, 266] width 18 height 18
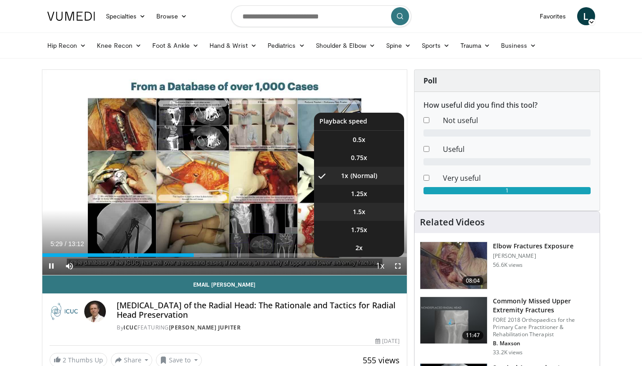
click at [369, 210] on li "1.5x" at bounding box center [359, 212] width 90 height 18
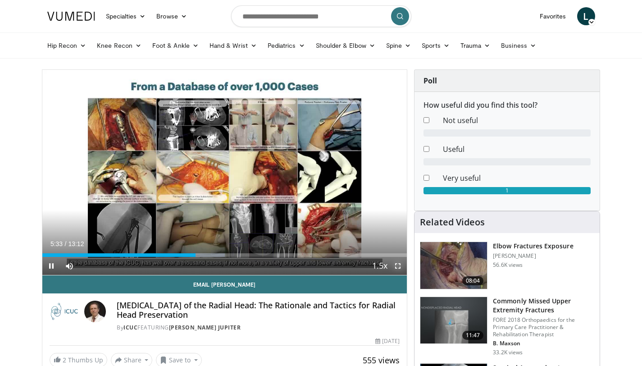
click at [395, 267] on span "Video Player" at bounding box center [398, 266] width 18 height 18
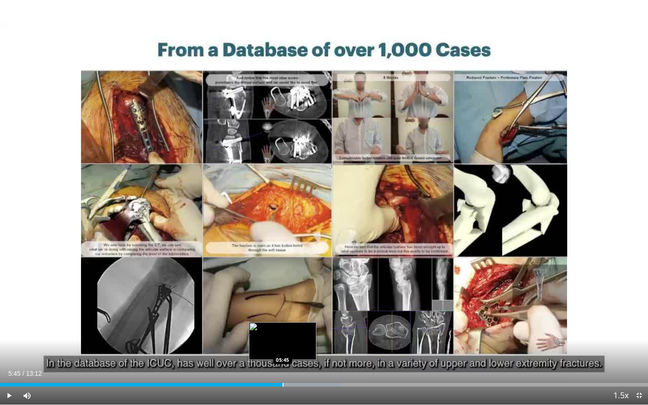
click at [282, 365] on div "Loaded : 52.59% 05:45 05:45" at bounding box center [324, 382] width 648 height 9
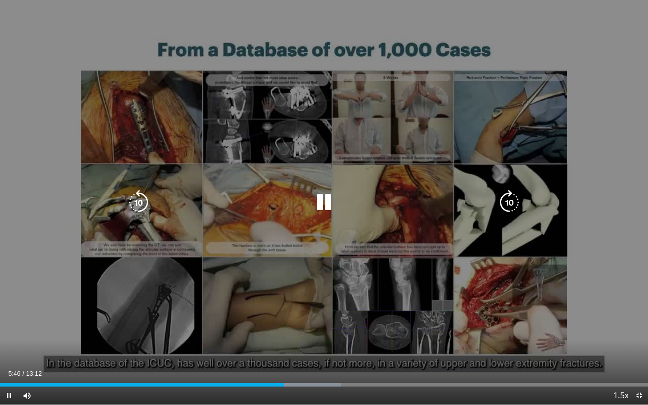
click at [355, 270] on div "10 seconds Tap to unmute" at bounding box center [324, 202] width 648 height 405
click at [320, 200] on icon "Video Player" at bounding box center [324, 202] width 25 height 25
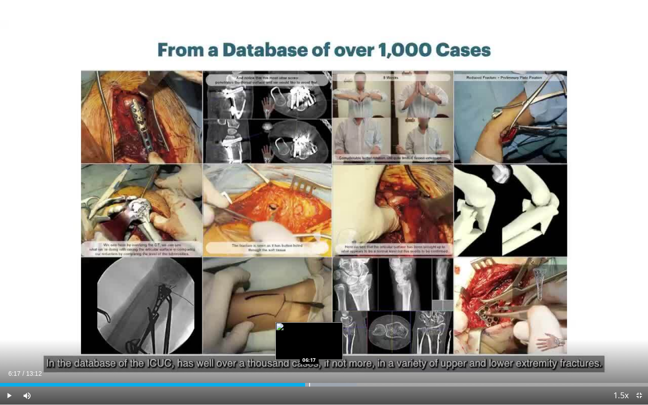
click at [309, 365] on div "Loaded : 55.10% 06:12 06:17" at bounding box center [324, 382] width 648 height 9
click at [323, 365] on div "Progress Bar" at bounding box center [323, 385] width 1 height 4
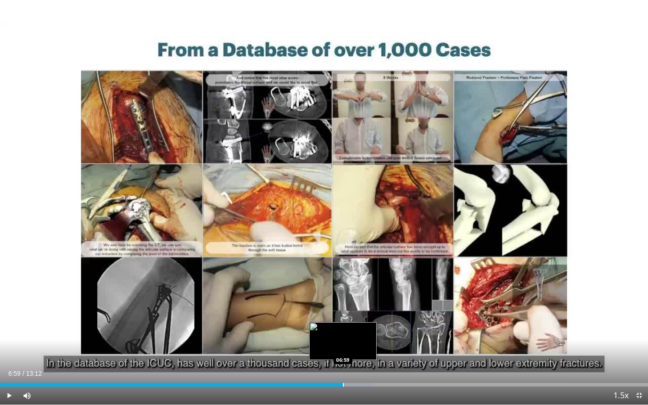
click at [343, 365] on div "Progress Bar" at bounding box center [343, 385] width 1 height 4
click at [361, 365] on div "Progress Bar" at bounding box center [361, 385] width 1 height 4
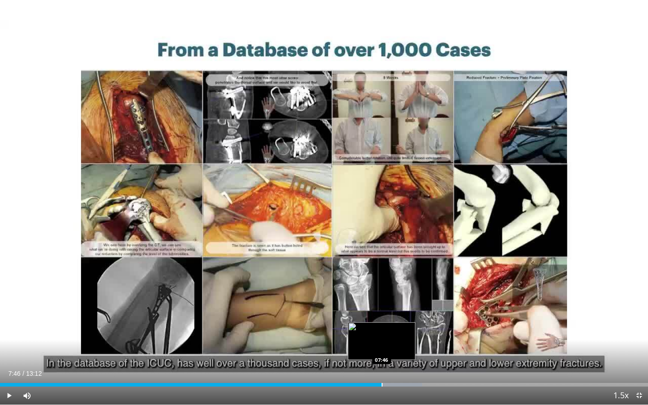
click at [382, 365] on div "Progress Bar" at bounding box center [382, 385] width 1 height 4
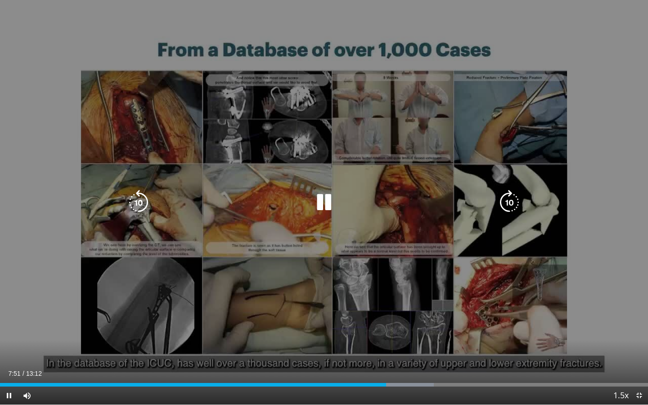
click at [369, 365] on video-js "**********" at bounding box center [324, 202] width 648 height 405
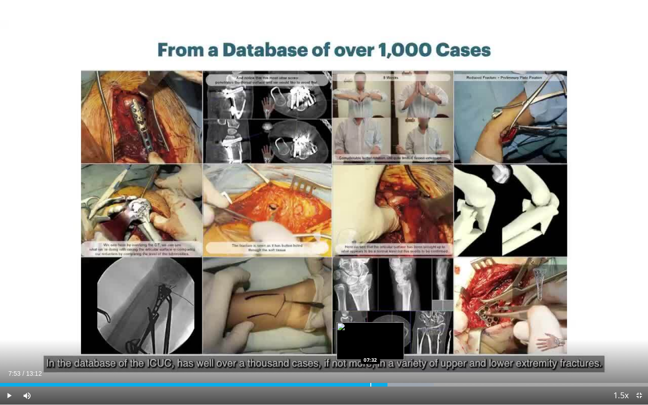
click at [371, 365] on div "Progress Bar" at bounding box center [371, 385] width 1 height 4
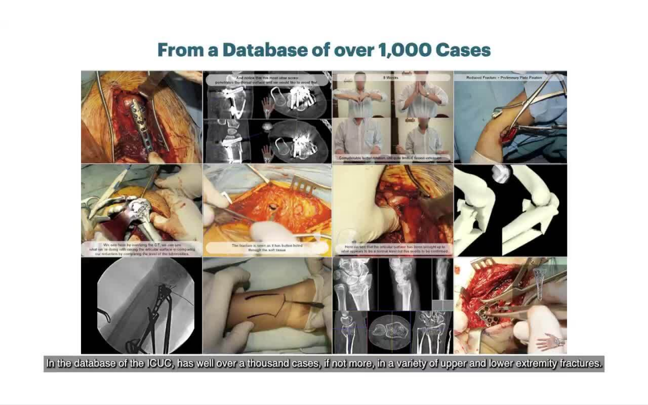
click at [7, 365] on div "10 seconds Tap to unmute" at bounding box center [324, 202] width 648 height 405
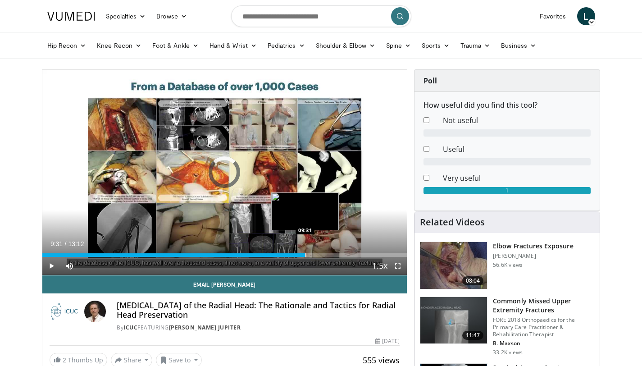
click at [305, 254] on div "Progress Bar" at bounding box center [305, 255] width 1 height 4
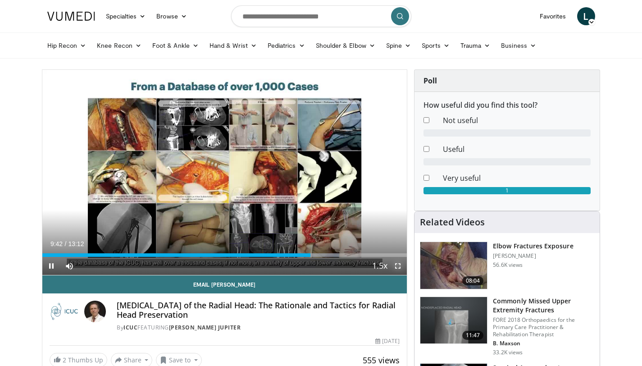
click at [401, 269] on span "Video Player" at bounding box center [398, 266] width 18 height 18
